Goal: Task Accomplishment & Management: Use online tool/utility

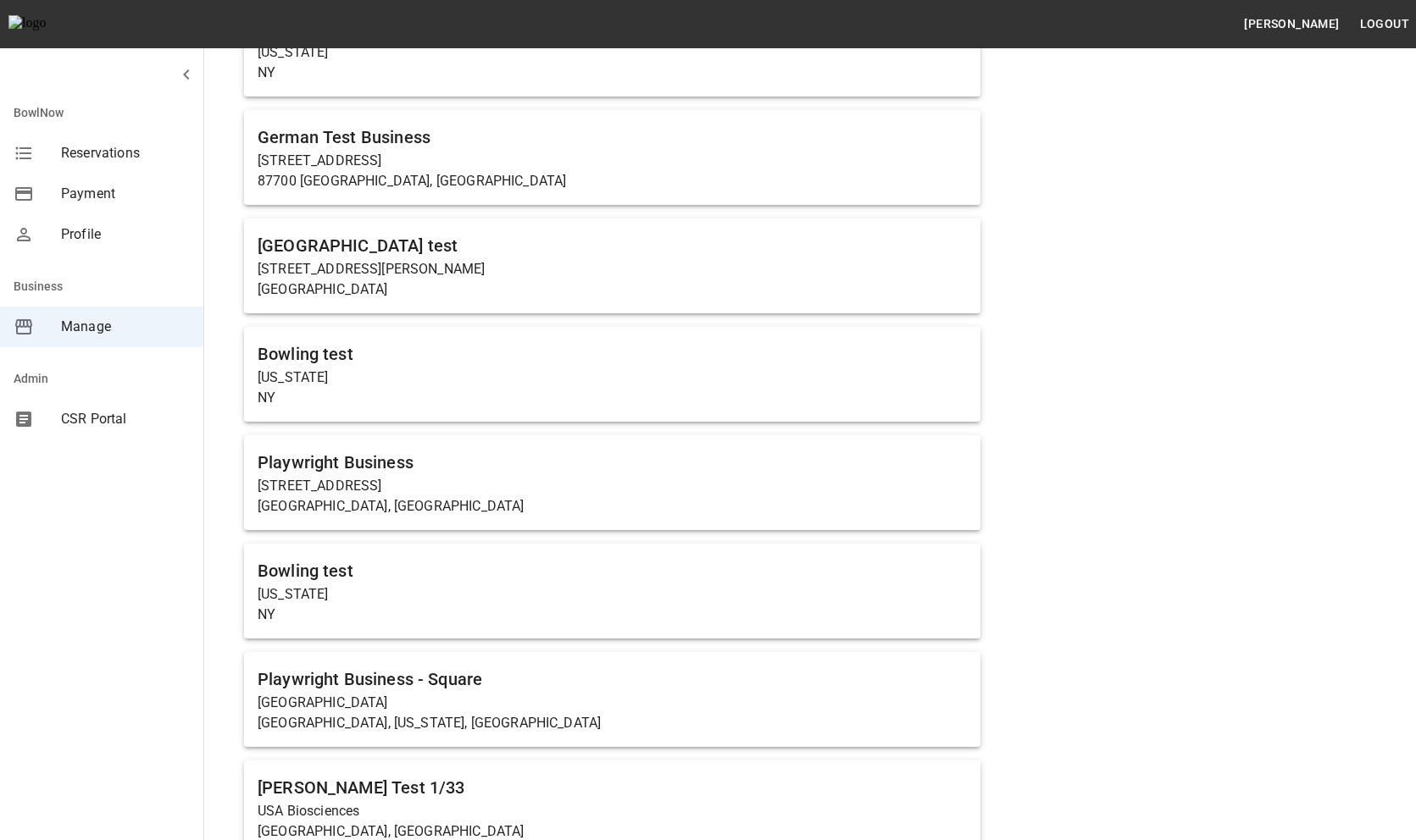
scroll to position [537, 0]
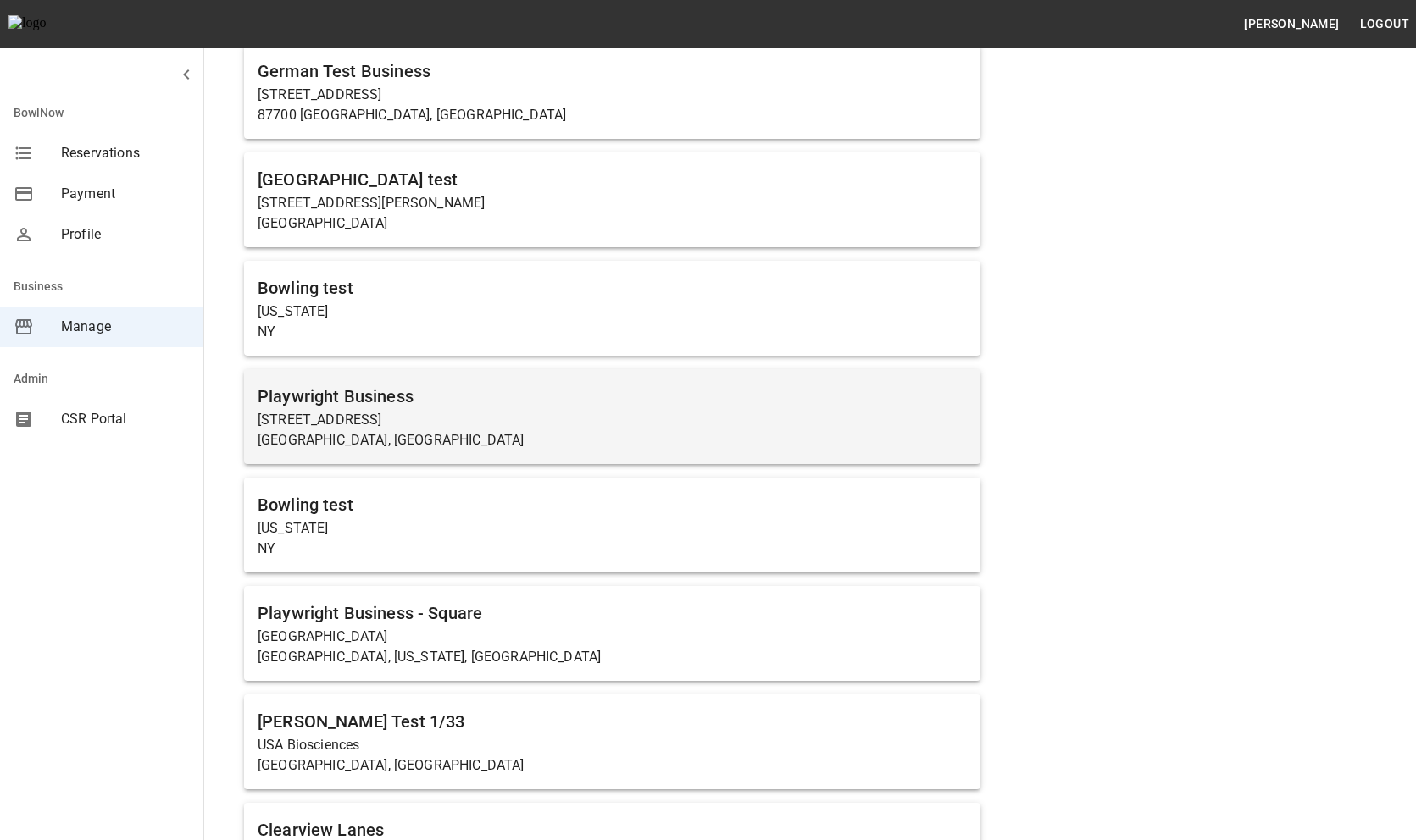
click at [477, 396] on h6 "Playwright Business" at bounding box center [611, 396] width 709 height 27
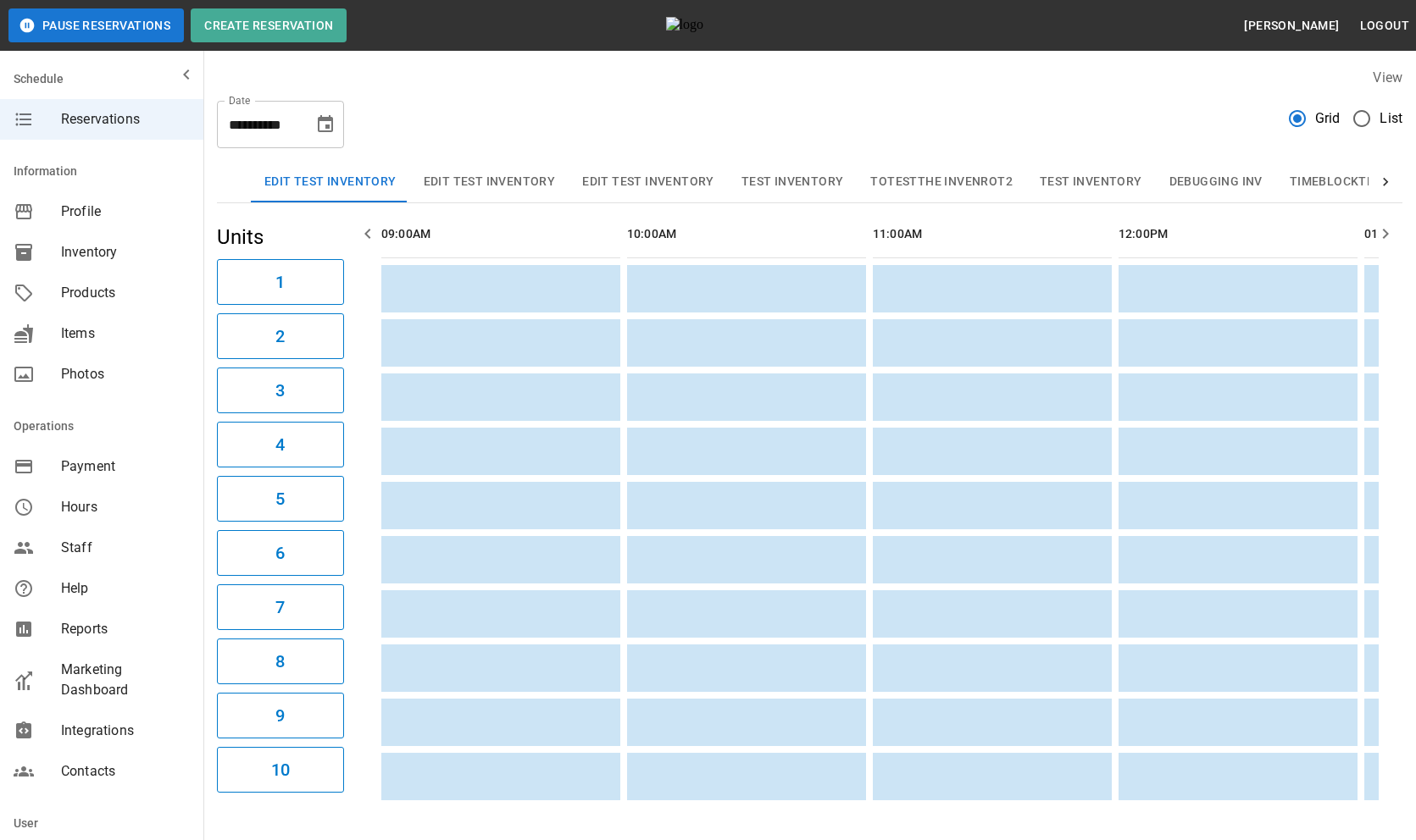
scroll to position [0, 2457]
click at [104, 284] on span "Products" at bounding box center [125, 294] width 129 height 21
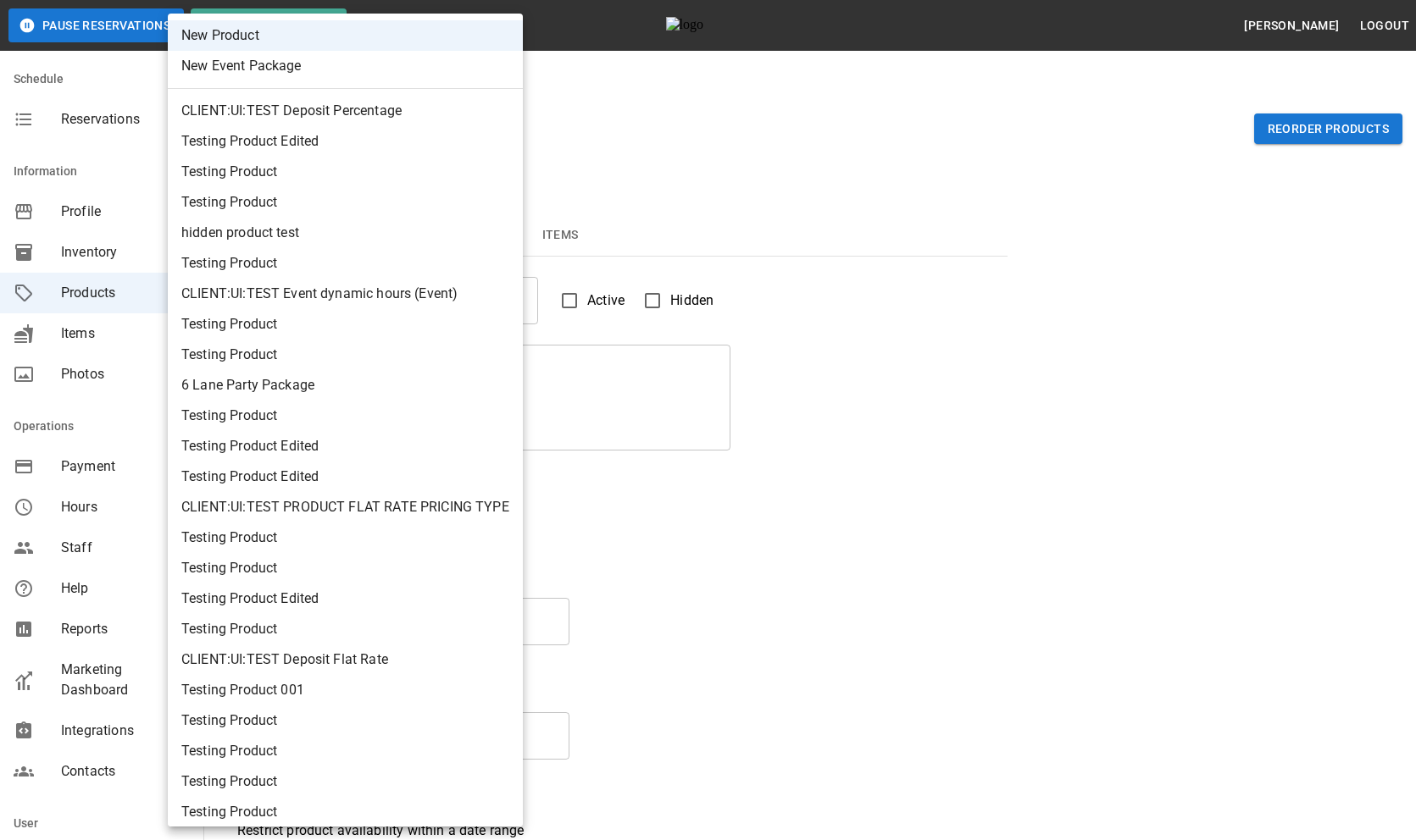
click at [292, 59] on li "New Event Package" at bounding box center [345, 66] width 355 height 30
type input "**"
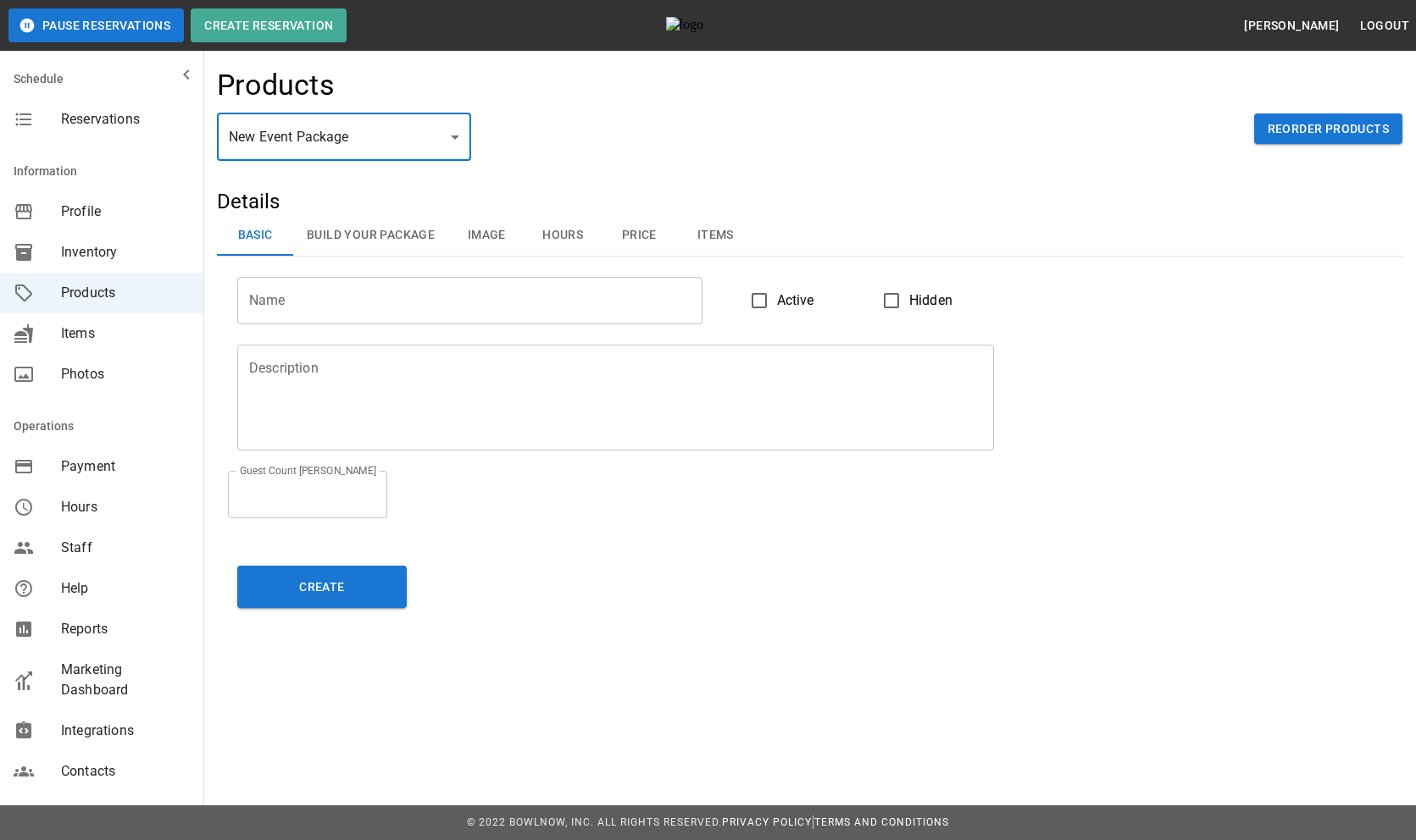
click at [415, 237] on button "Build Your Package" at bounding box center [371, 235] width 155 height 41
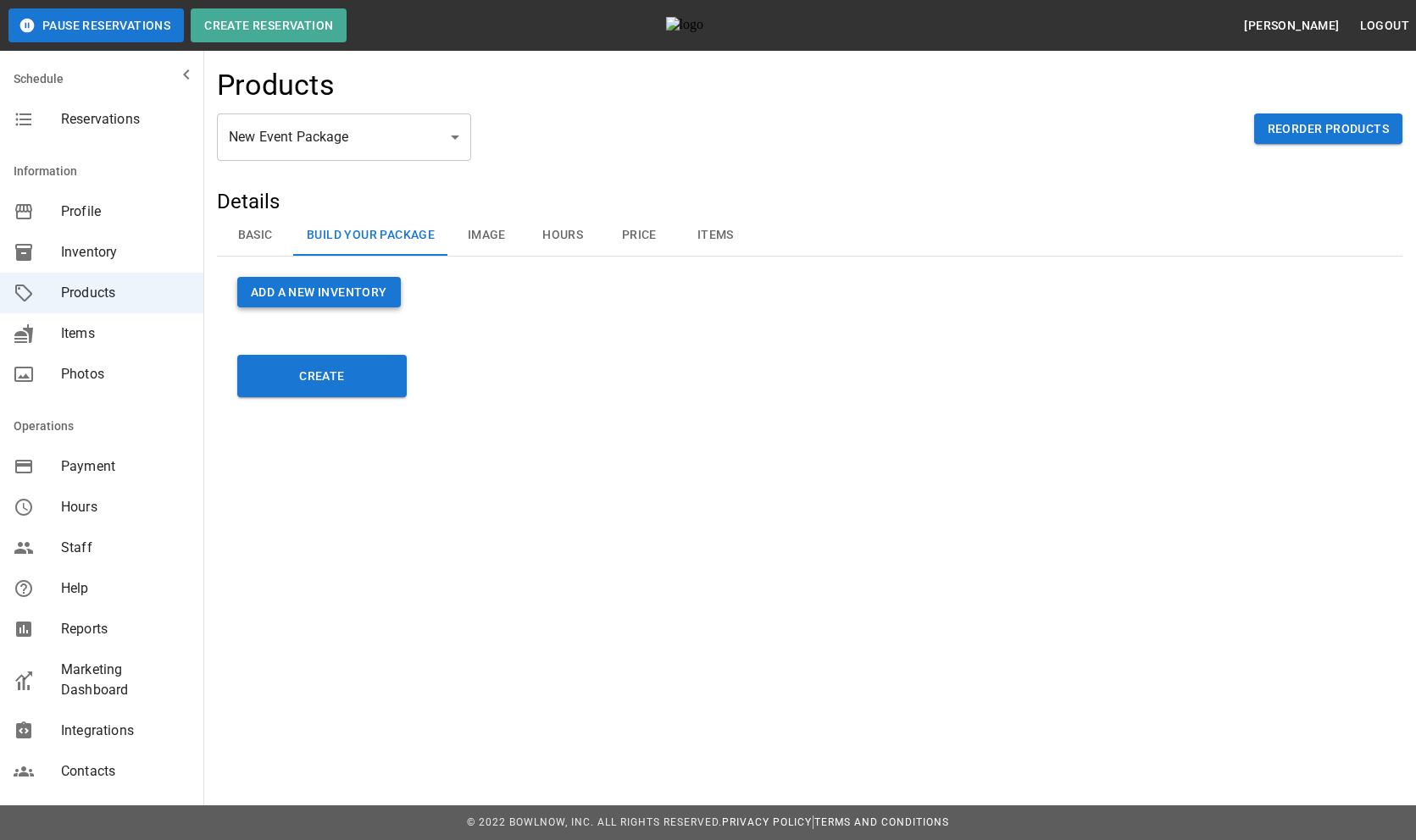
click at [355, 287] on button "Add a new Inventory" at bounding box center [319, 293] width 163 height 31
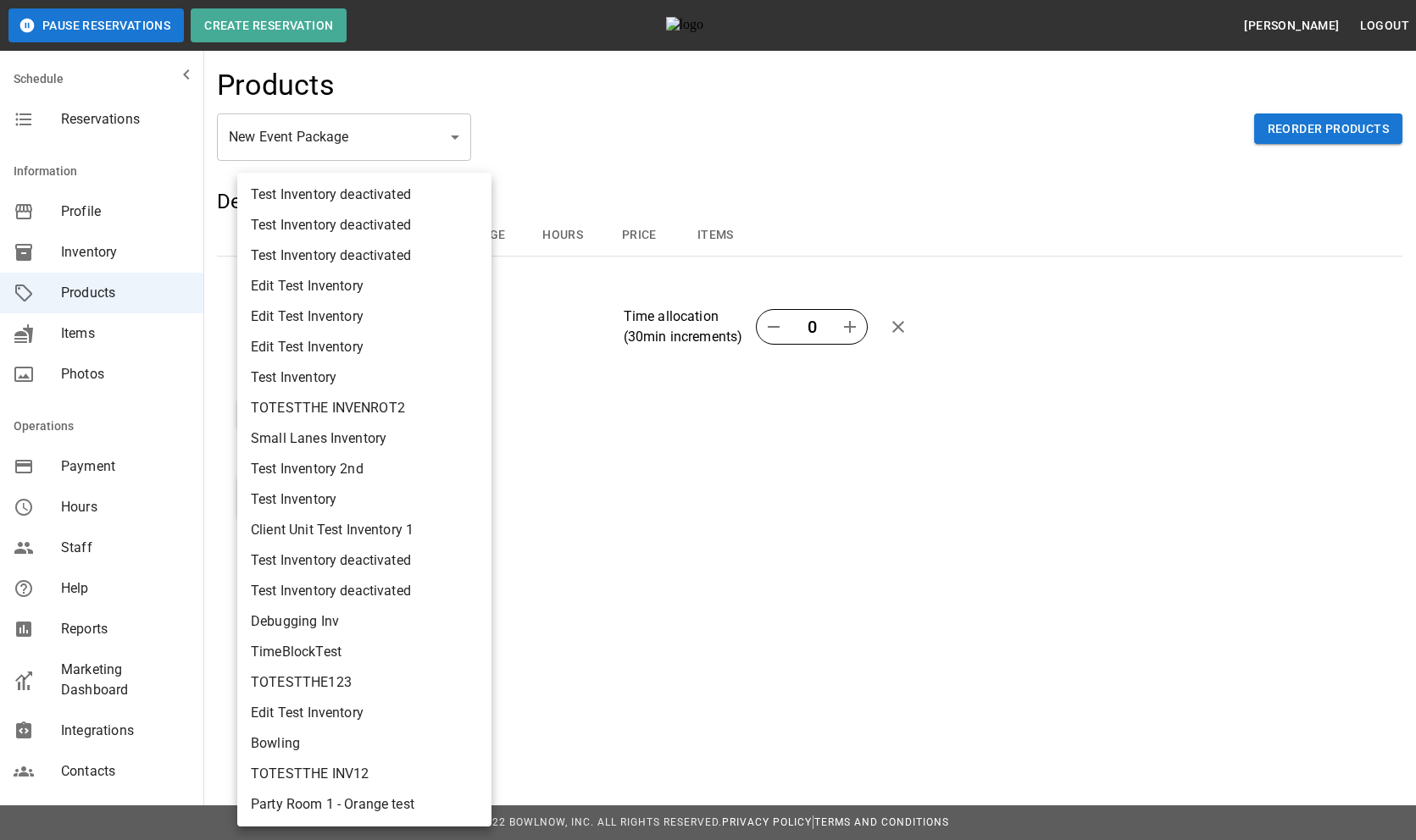
click at [329, 346] on li "Edit Test Inventory" at bounding box center [364, 347] width 254 height 30
type input "**********"
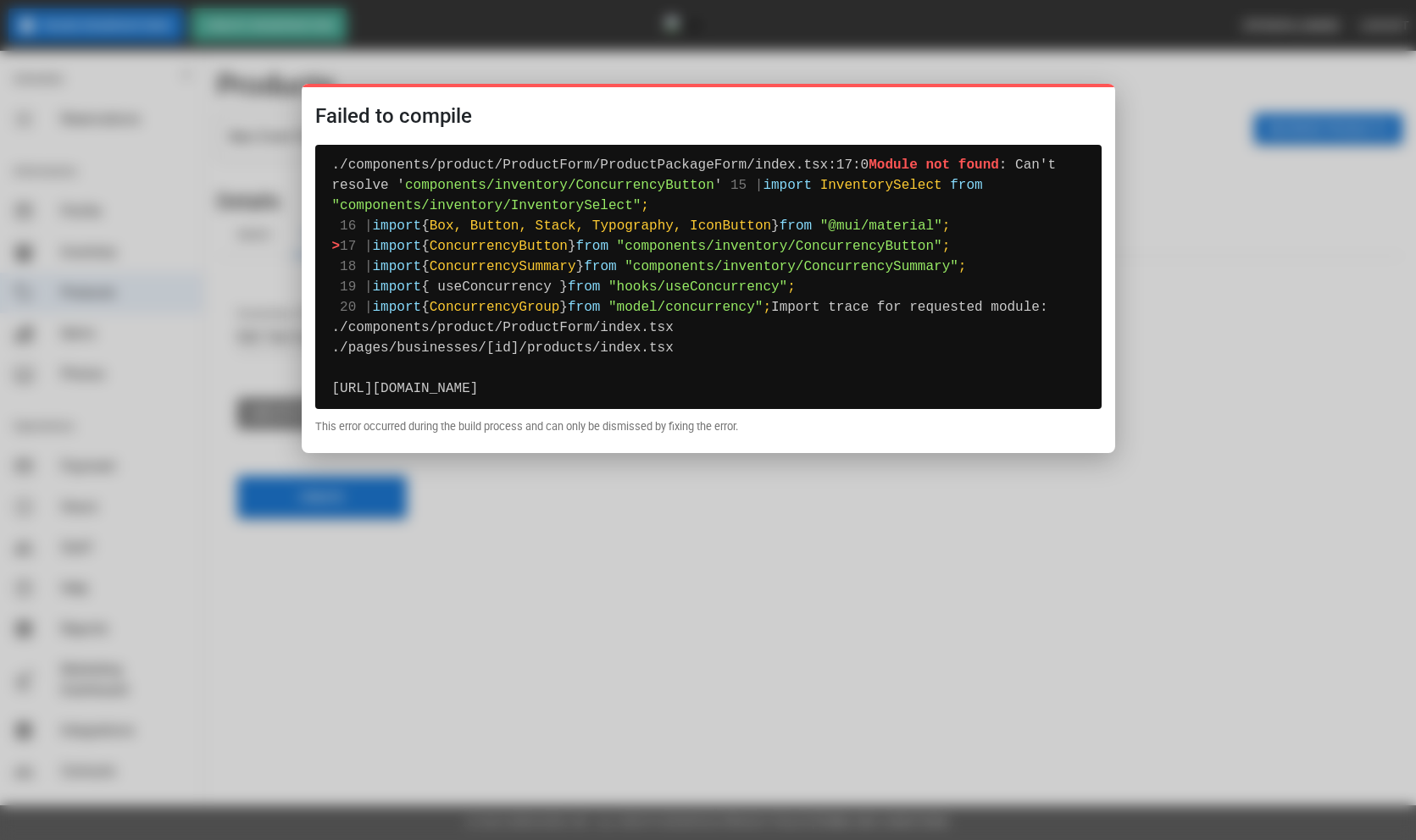
click at [1357, 484] on div at bounding box center [708, 420] width 1416 height 840
